Goal: Transaction & Acquisition: Purchase product/service

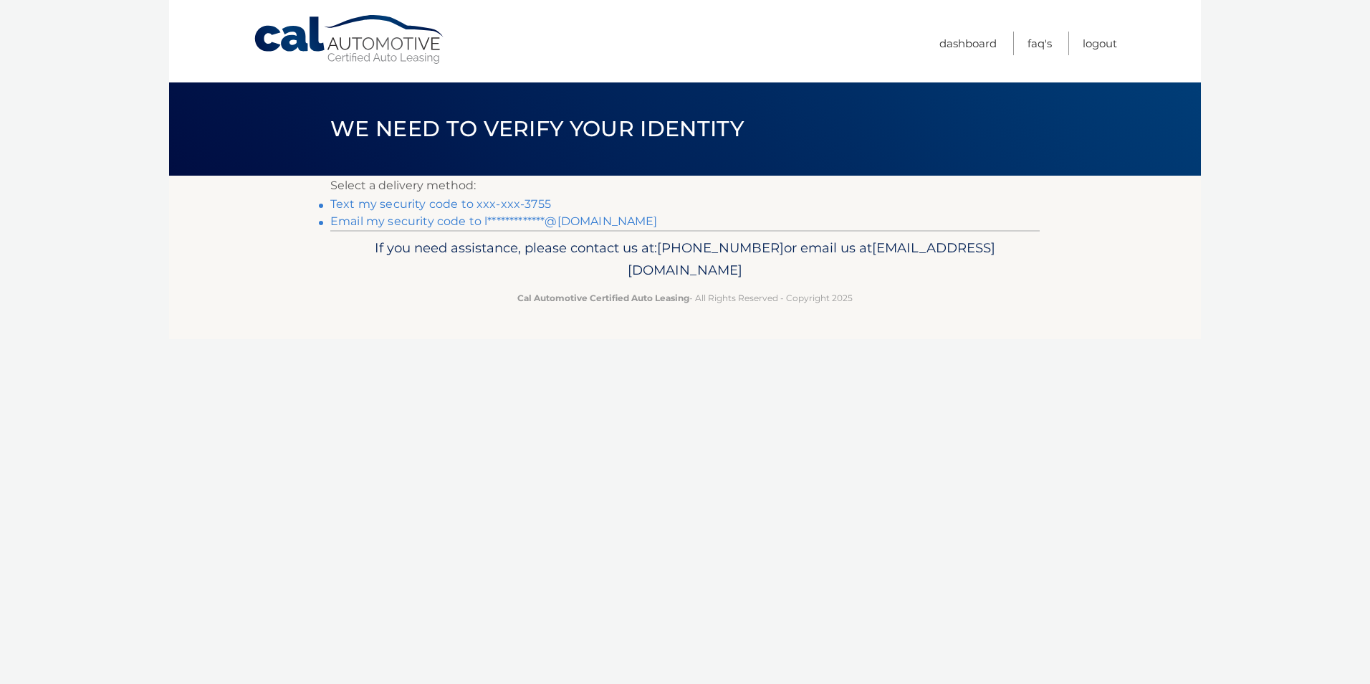
click at [529, 206] on link "Text my security code to xxx-xxx-3755" at bounding box center [440, 204] width 221 height 14
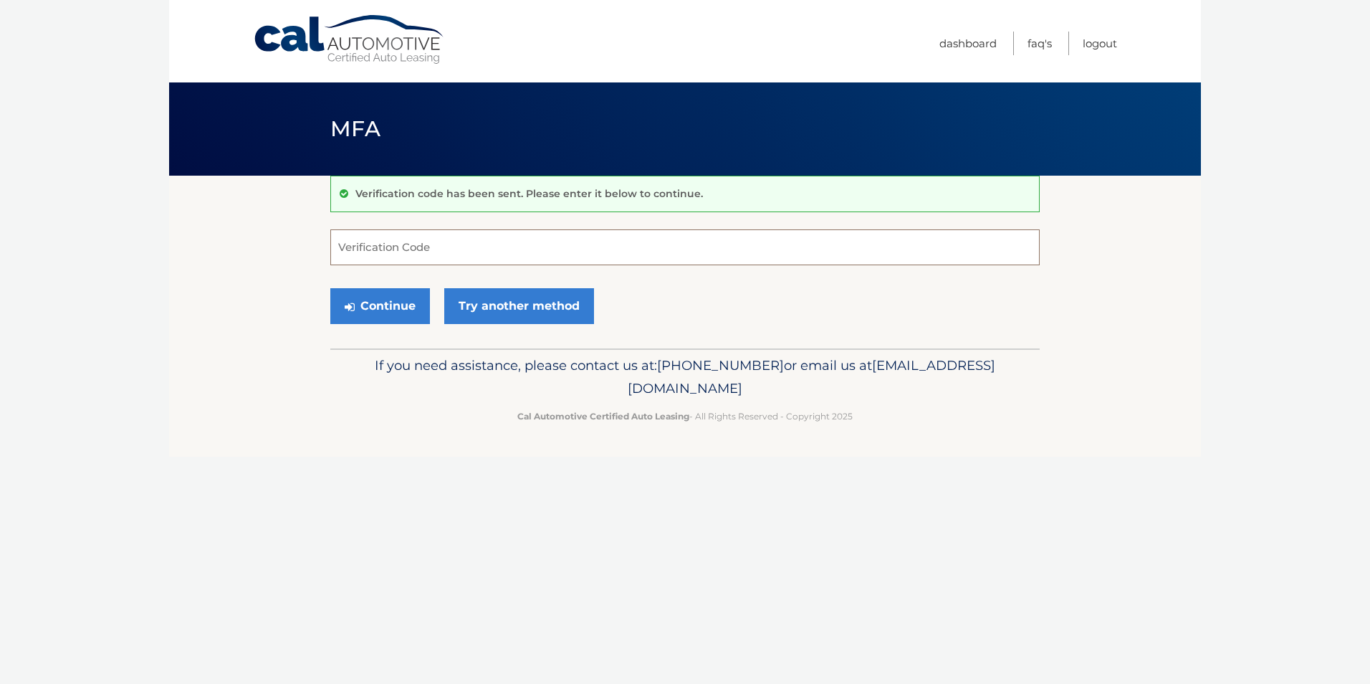
click at [454, 236] on input "Verification Code" at bounding box center [684, 247] width 709 height 36
type input "769886"
click at [378, 304] on button "Continue" at bounding box center [380, 306] width 100 height 36
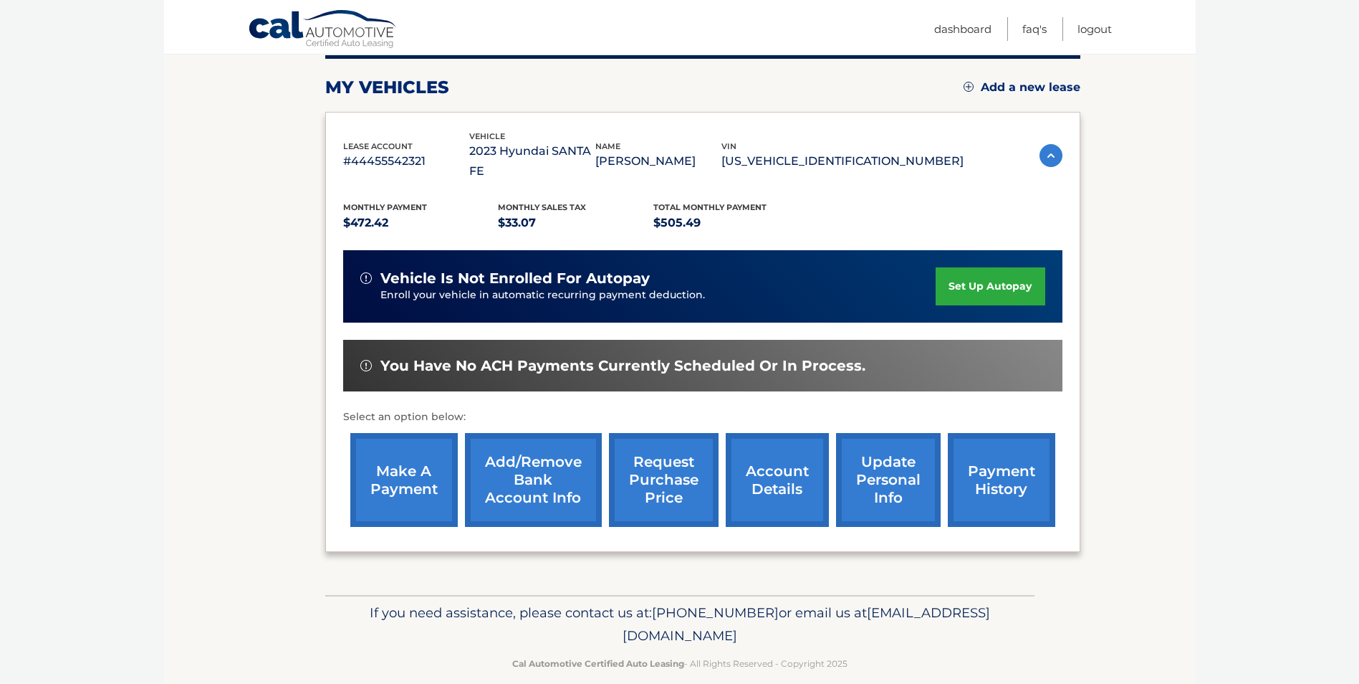
scroll to position [113, 0]
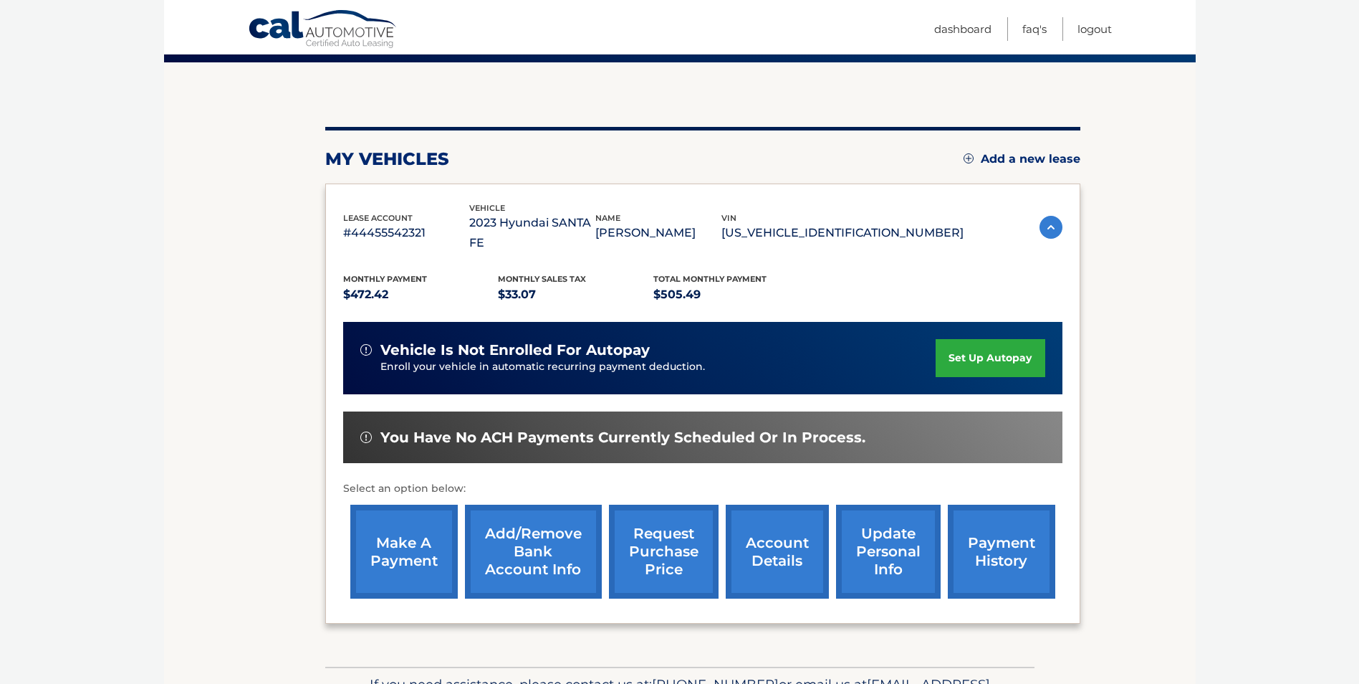
click at [393, 535] on link "make a payment" at bounding box center [403, 551] width 107 height 94
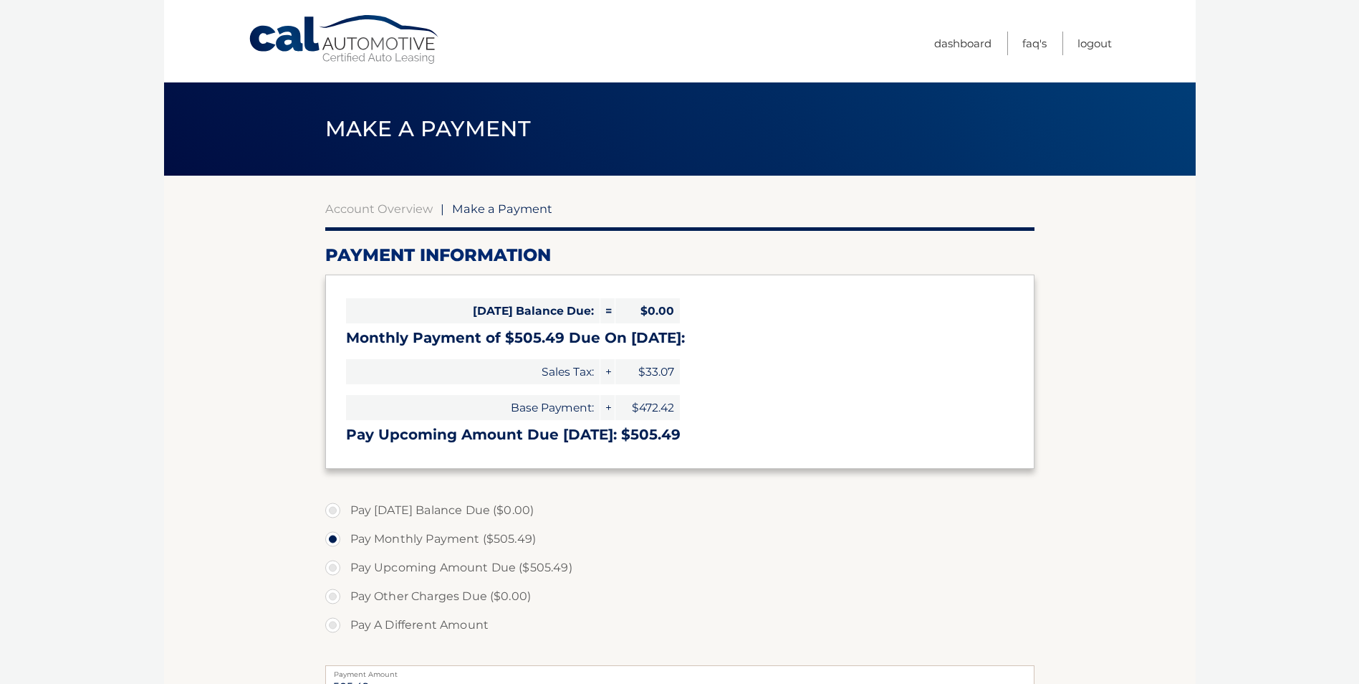
select select "OGZhMzhjMzgtOWM2Ni00Yzk3LTliMzgtZTFlMjY5MzAzNDdh"
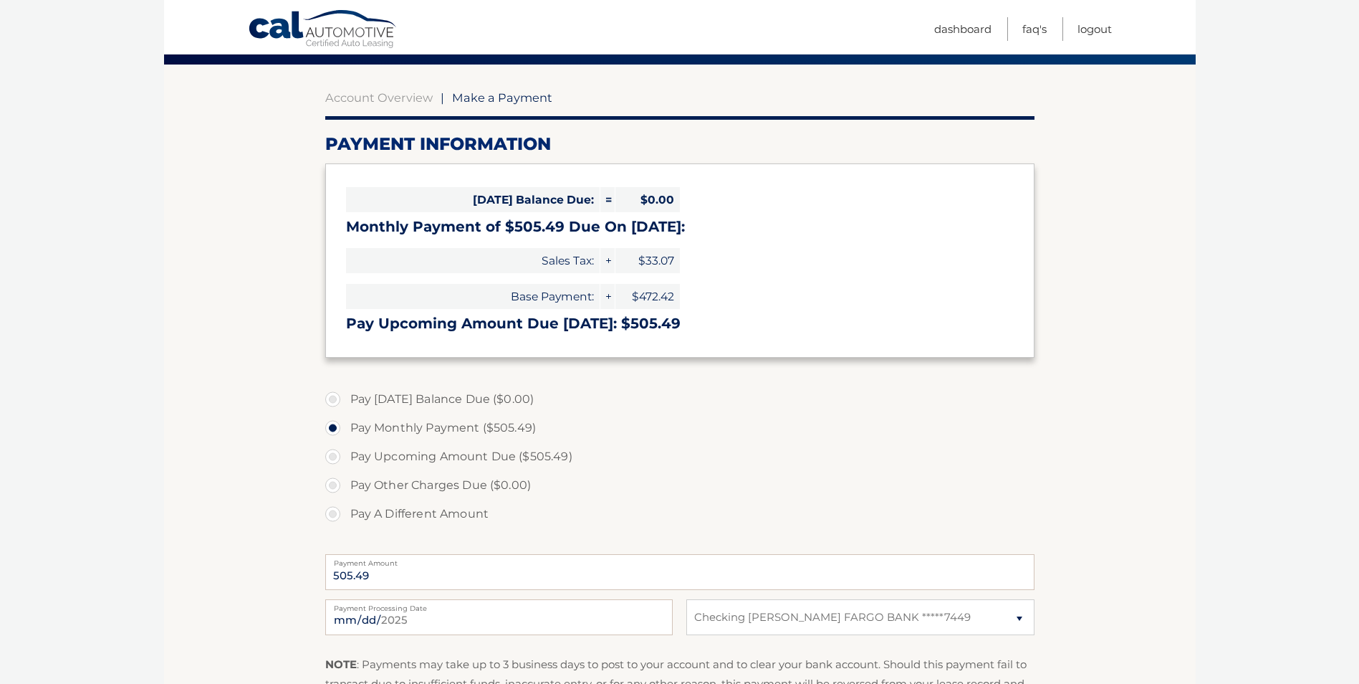
scroll to position [143, 0]
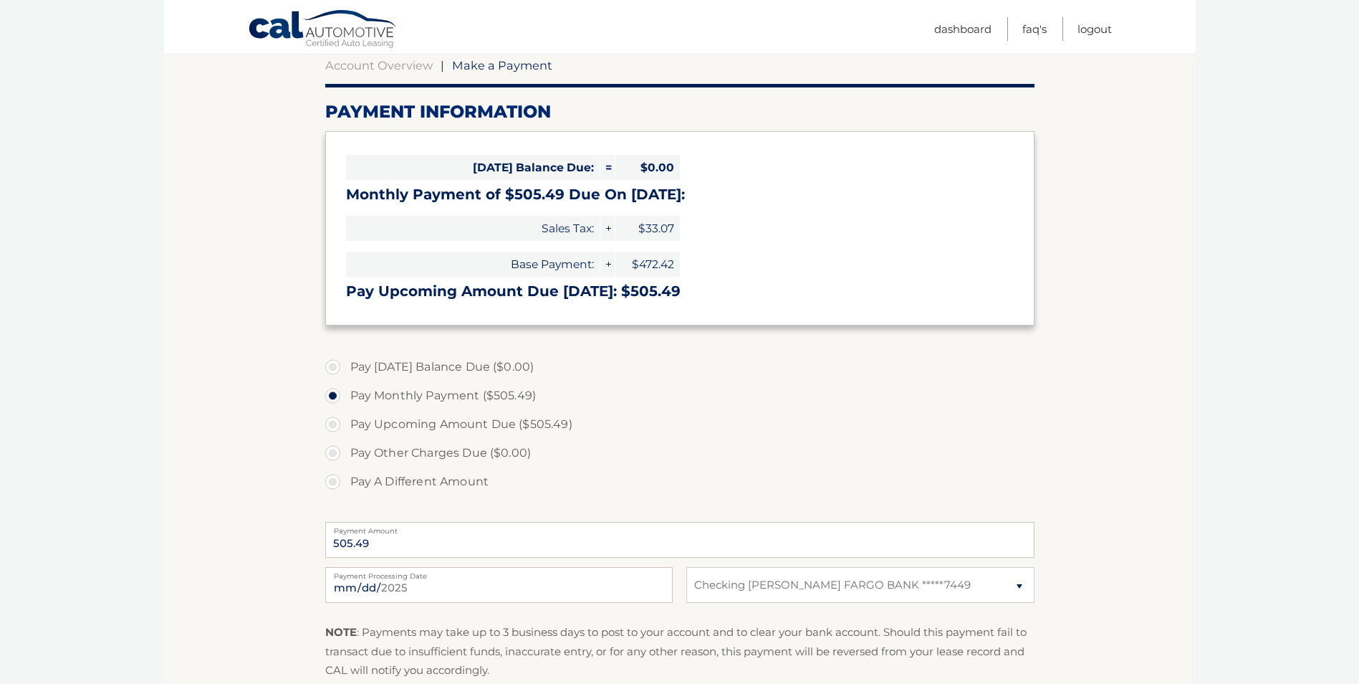
click at [334, 427] on label "Pay Upcoming Amount Due ($505.49)" at bounding box center [679, 424] width 709 height 29
click at [334, 427] on input "Pay Upcoming Amount Due ($505.49)" at bounding box center [338, 421] width 14 height 23
radio input "true"
click at [331, 394] on label "Pay Monthly Payment ($505.49)" at bounding box center [679, 395] width 709 height 29
click at [331, 394] on input "Pay Monthly Payment ($505.49)" at bounding box center [338, 392] width 14 height 23
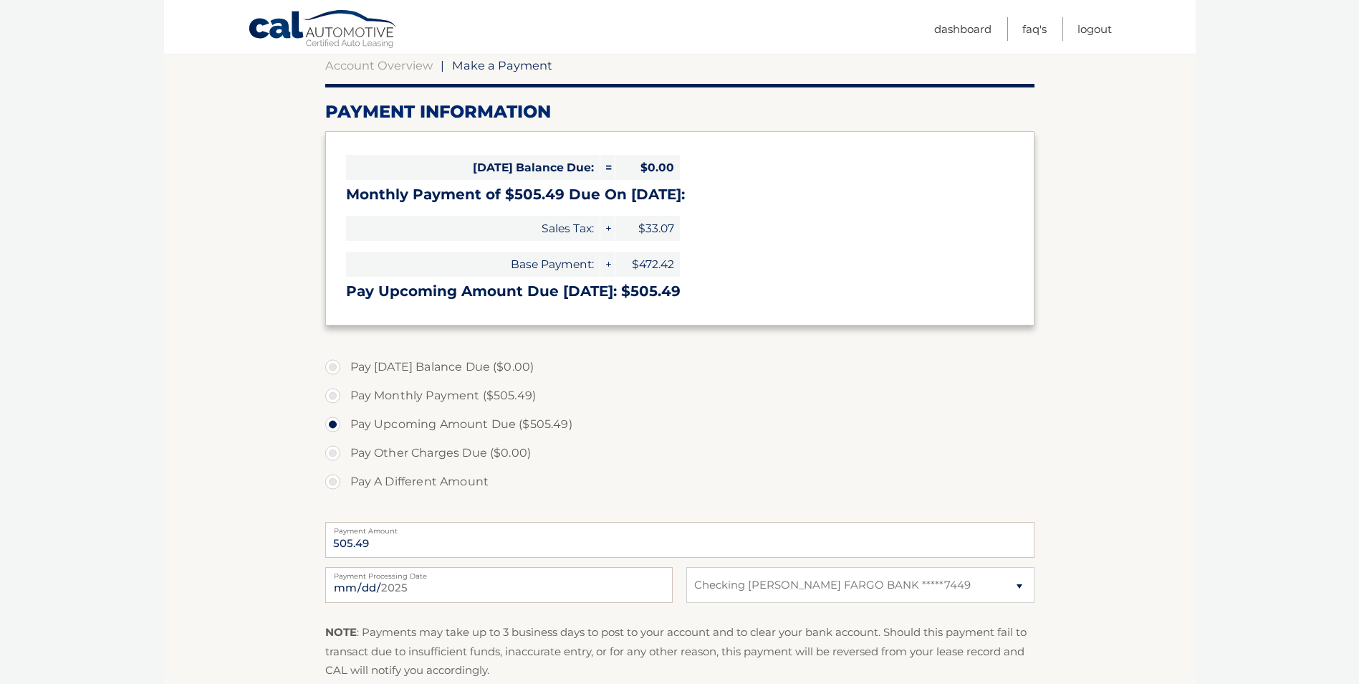
radio input "true"
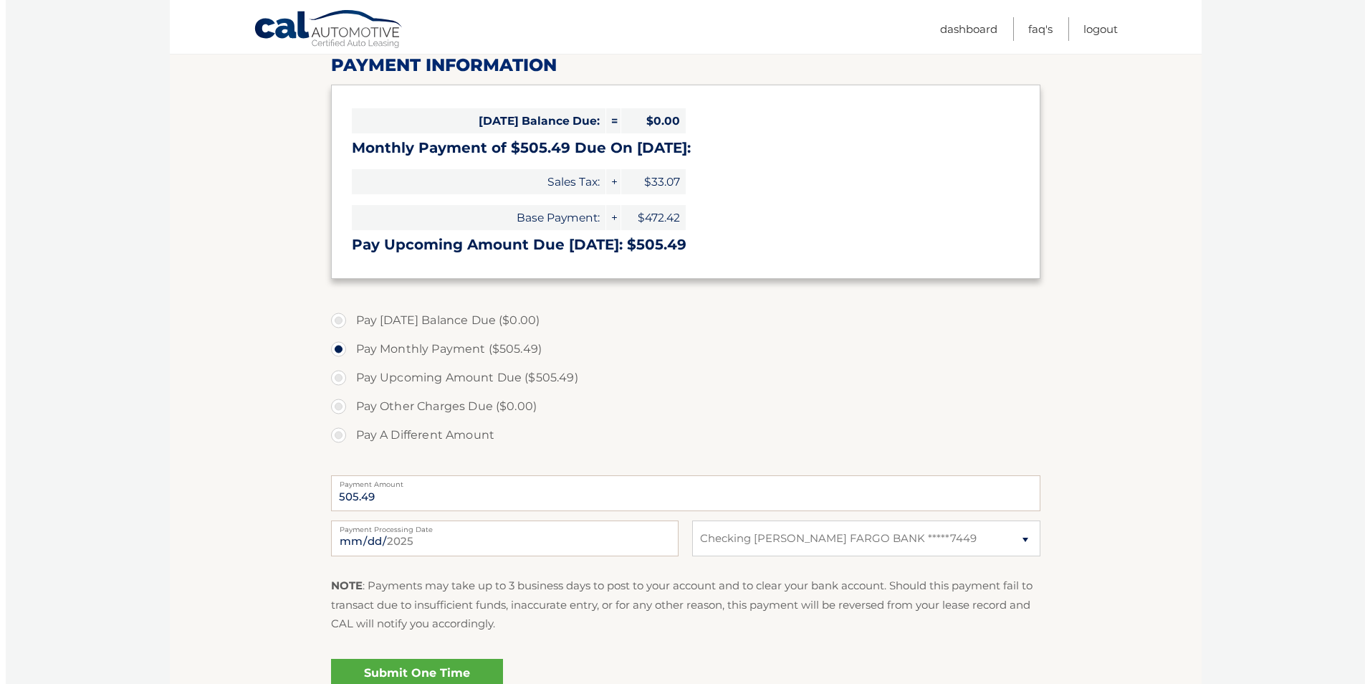
scroll to position [215, 0]
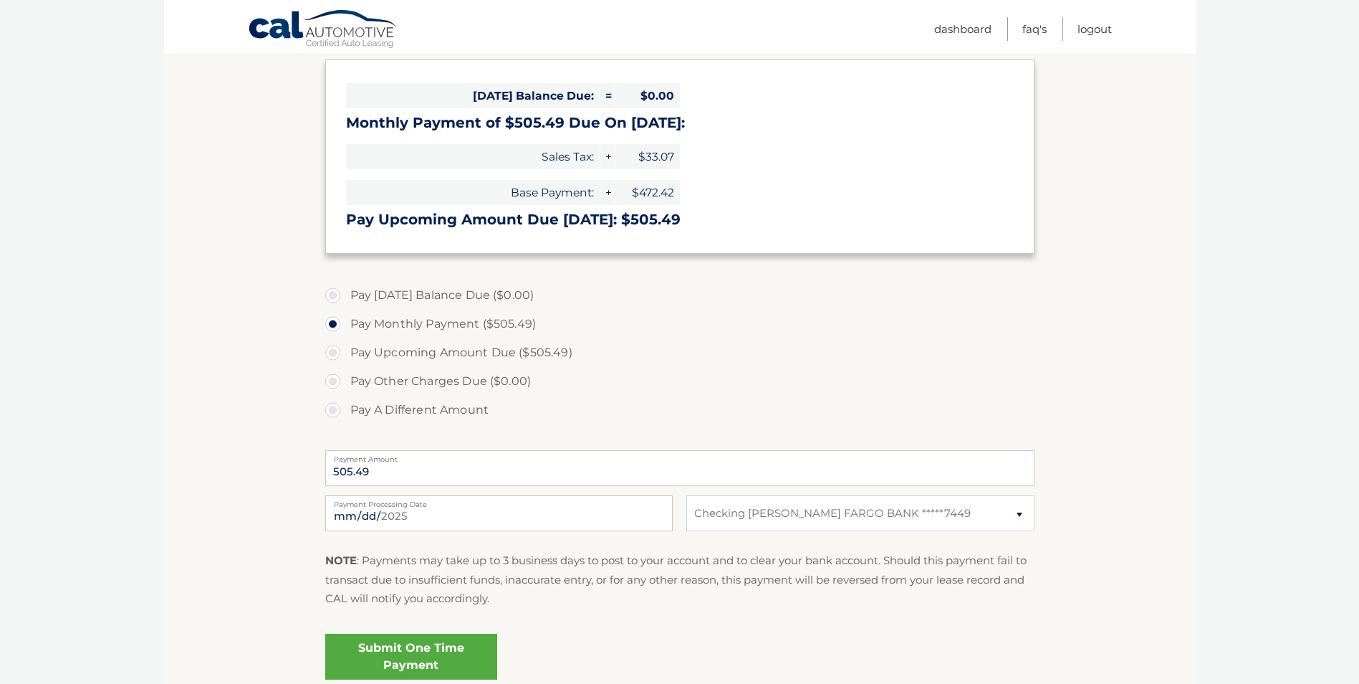
click at [333, 353] on label "Pay Upcoming Amount Due ($505.49)" at bounding box center [679, 352] width 709 height 29
click at [333, 353] on input "Pay Upcoming Amount Due ($505.49)" at bounding box center [338, 349] width 14 height 23
radio input "true"
click at [389, 656] on link "Submit One Time Payment" at bounding box center [411, 656] width 172 height 46
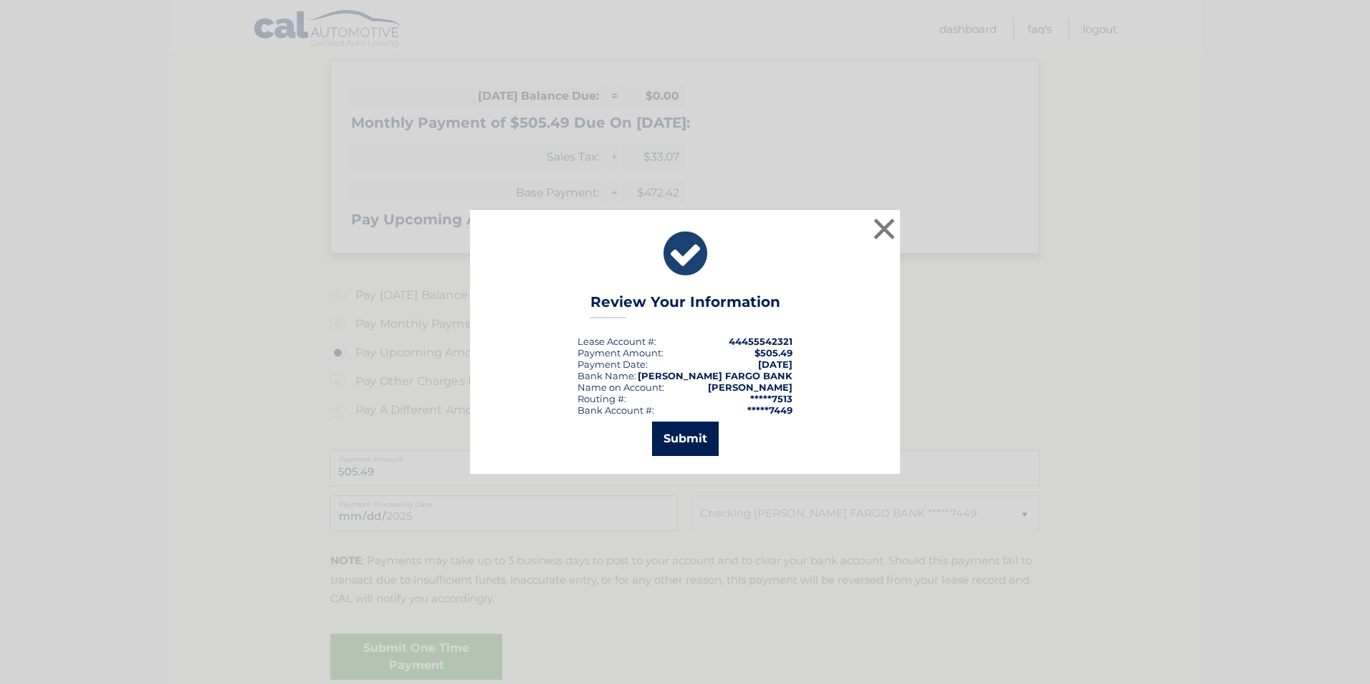
click at [676, 438] on button "Submit" at bounding box center [685, 438] width 67 height 34
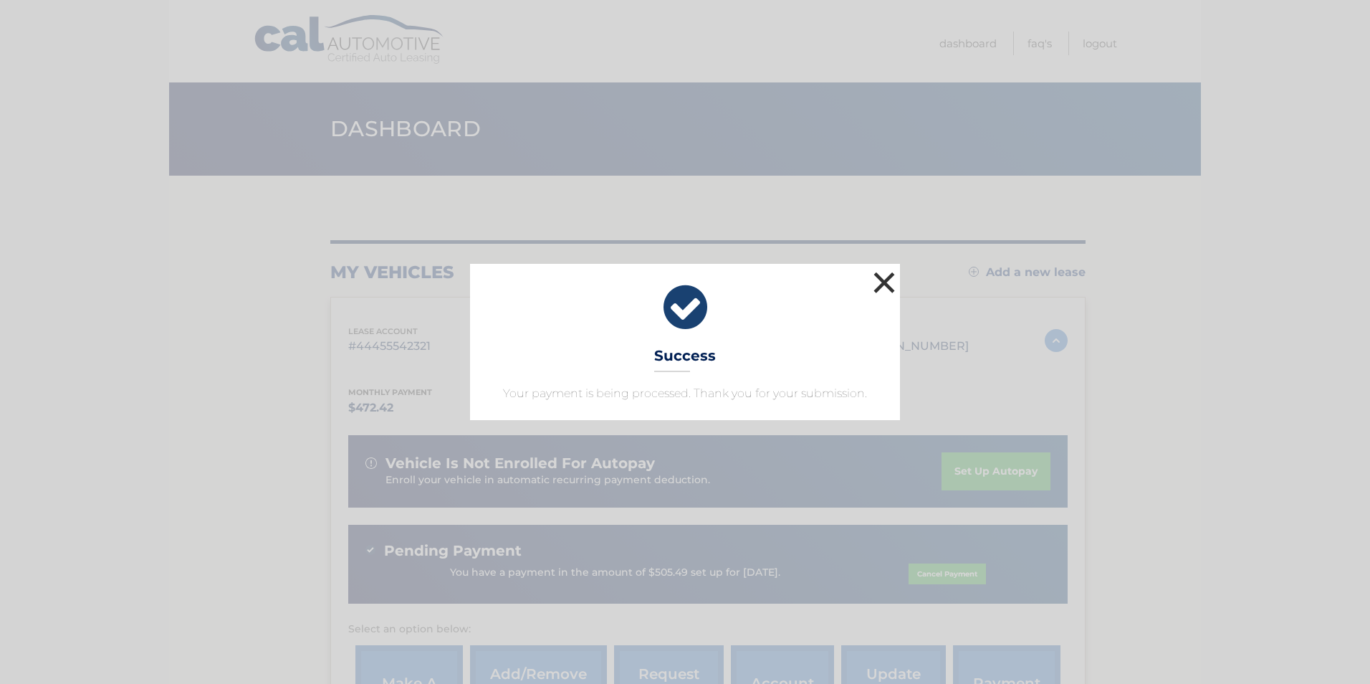
click at [880, 283] on button "×" at bounding box center [884, 282] width 29 height 29
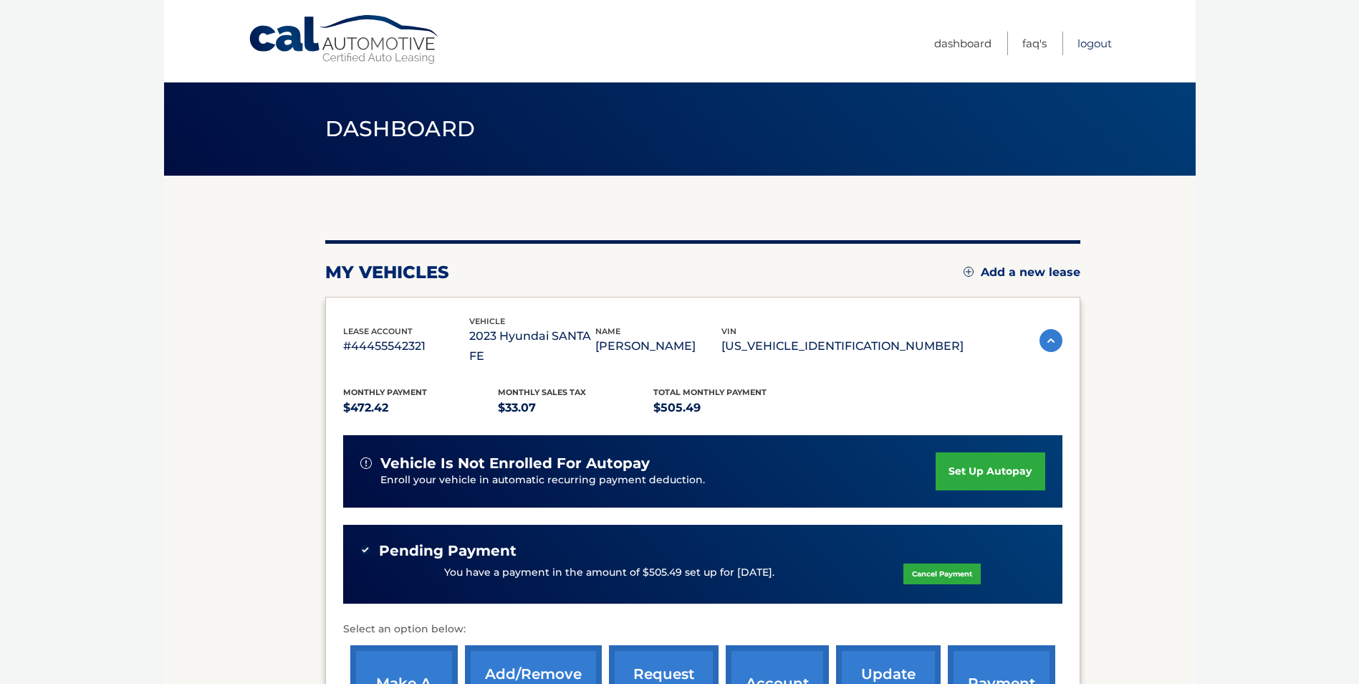
click at [1078, 44] on link "Logout" at bounding box center [1095, 44] width 34 height 24
